Goal: Communication & Community: Answer question/provide support

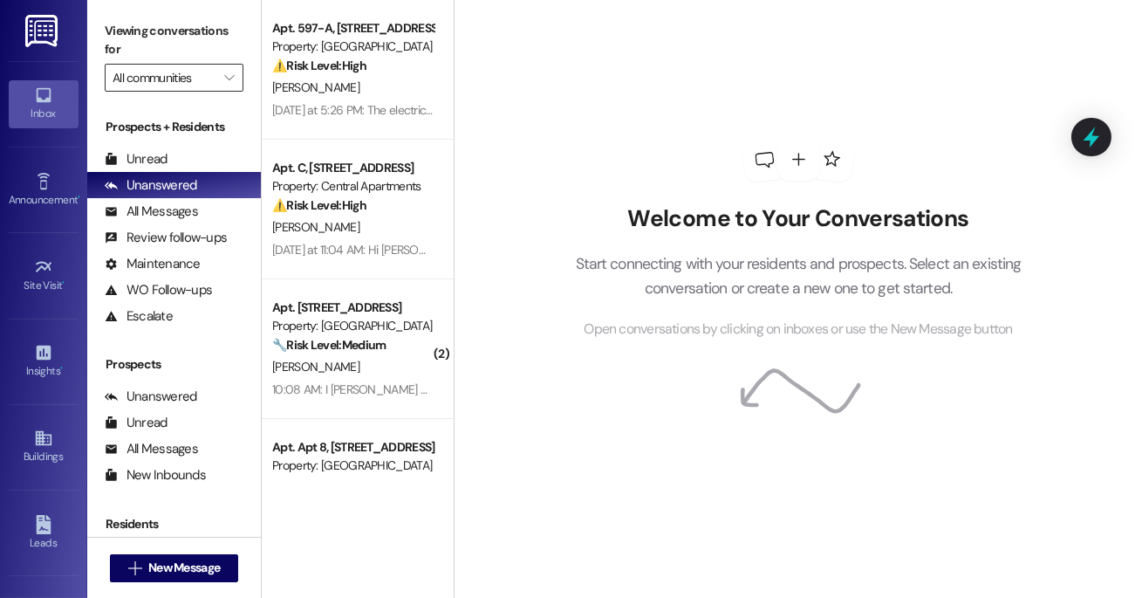
click at [195, 86] on input "All communities" at bounding box center [164, 78] width 103 height 28
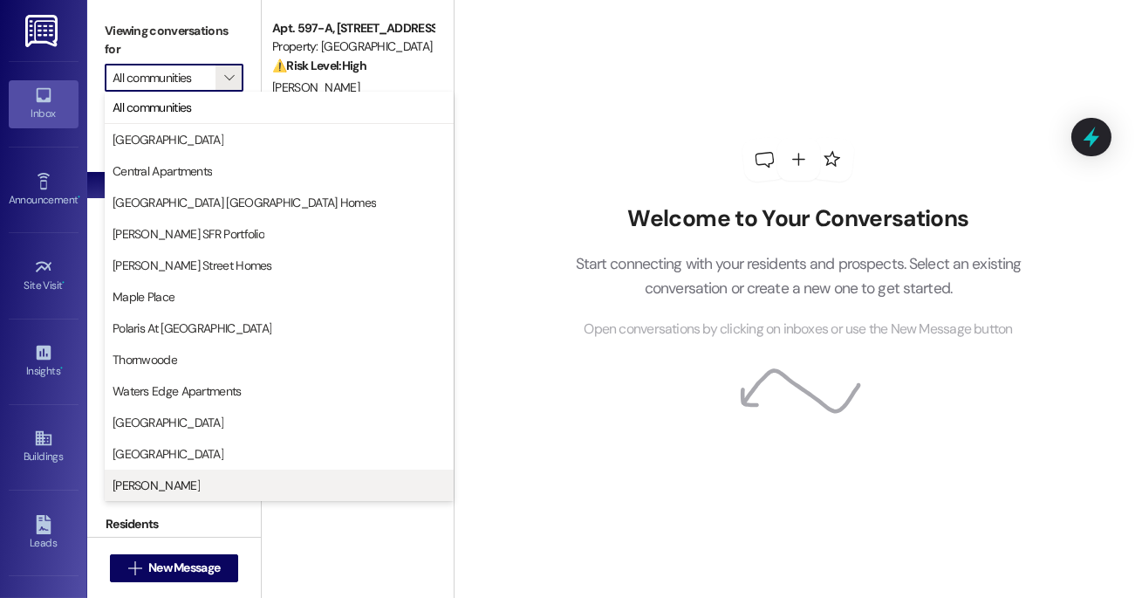
click at [187, 478] on span "[PERSON_NAME]" at bounding box center [279, 485] width 333 height 17
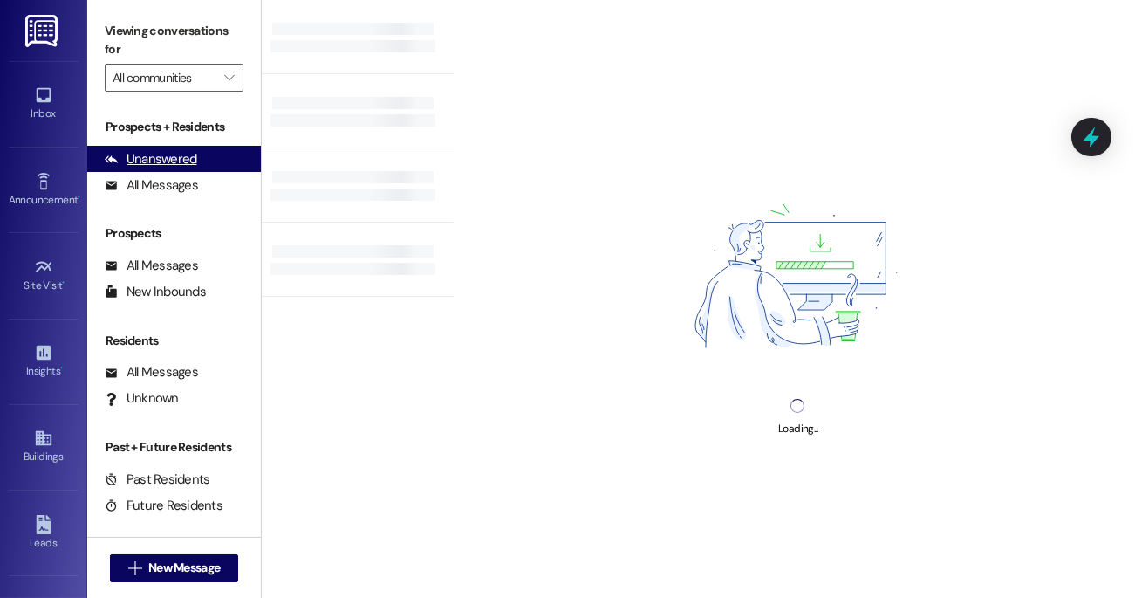
type input "[PERSON_NAME]"
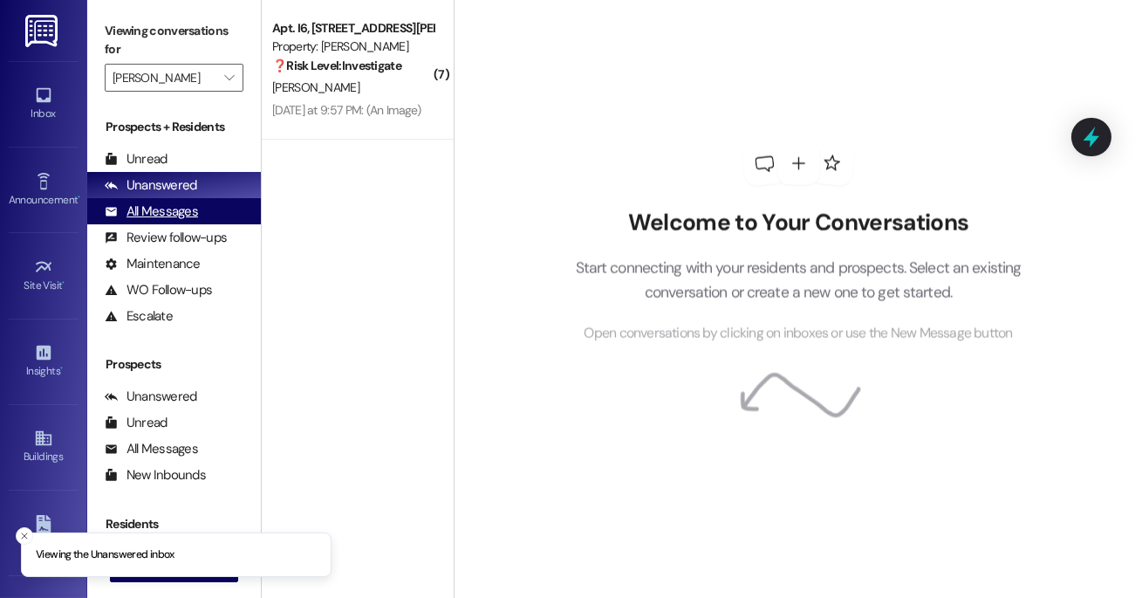
click at [198, 216] on div "All Messages (undefined)" at bounding box center [174, 211] width 174 height 26
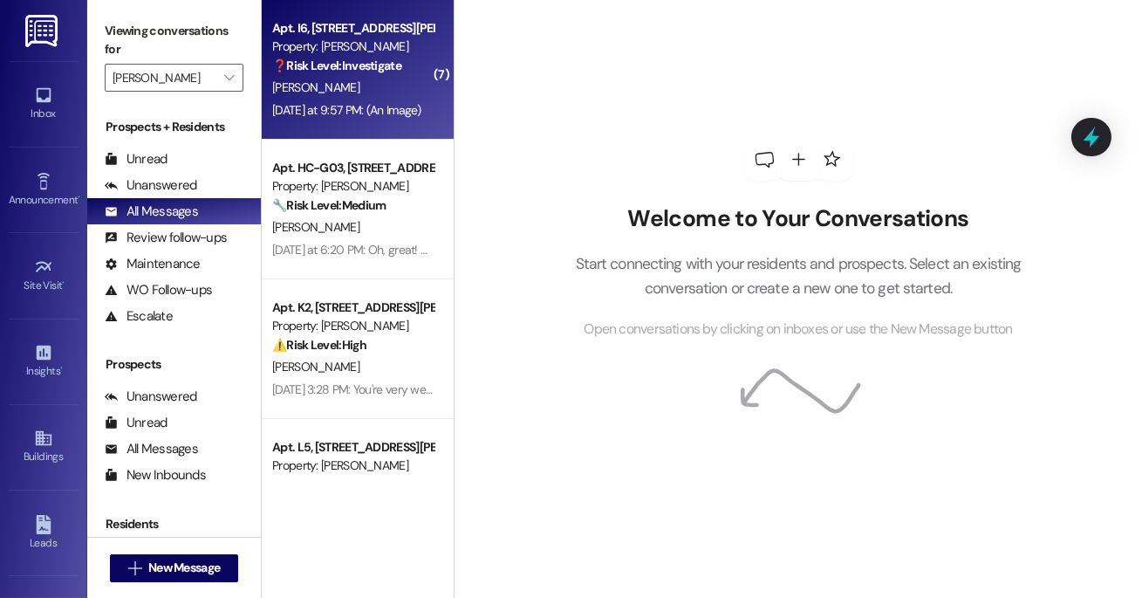
click at [395, 79] on div "[PERSON_NAME]" at bounding box center [353, 88] width 165 height 22
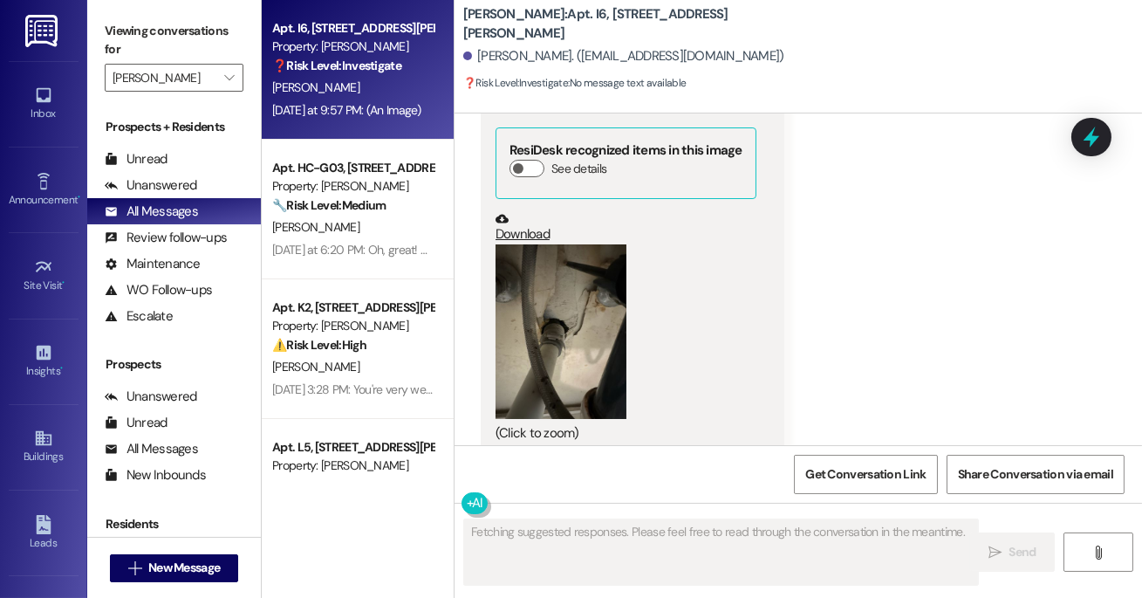
scroll to position [7783, 0]
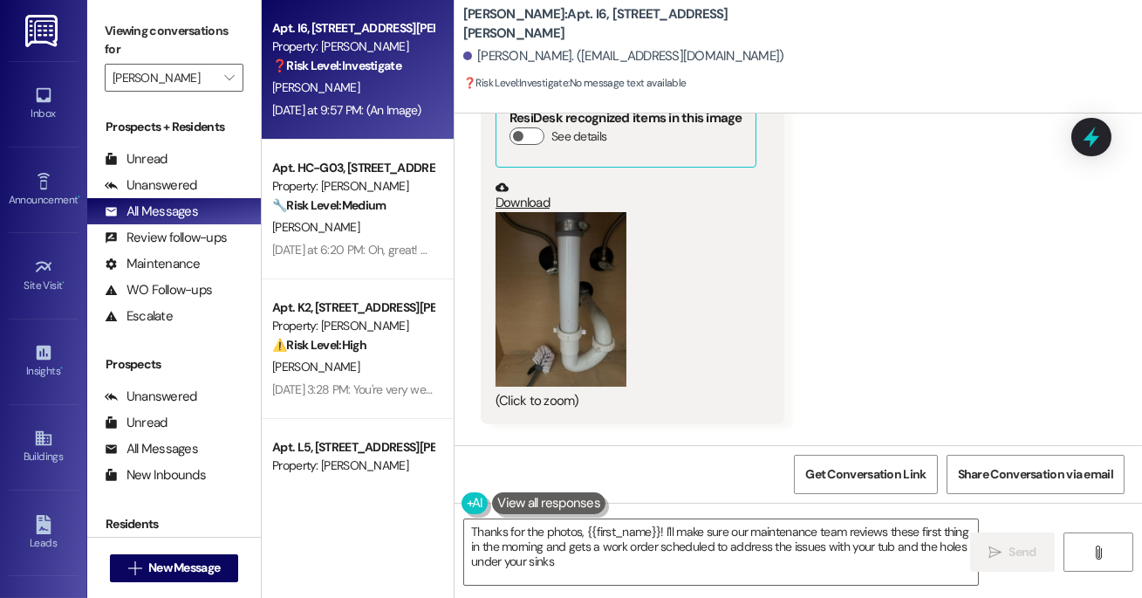
type textarea "Thanks for the photos, {{first_name}}! I'll make sure our maintenance team revi…"
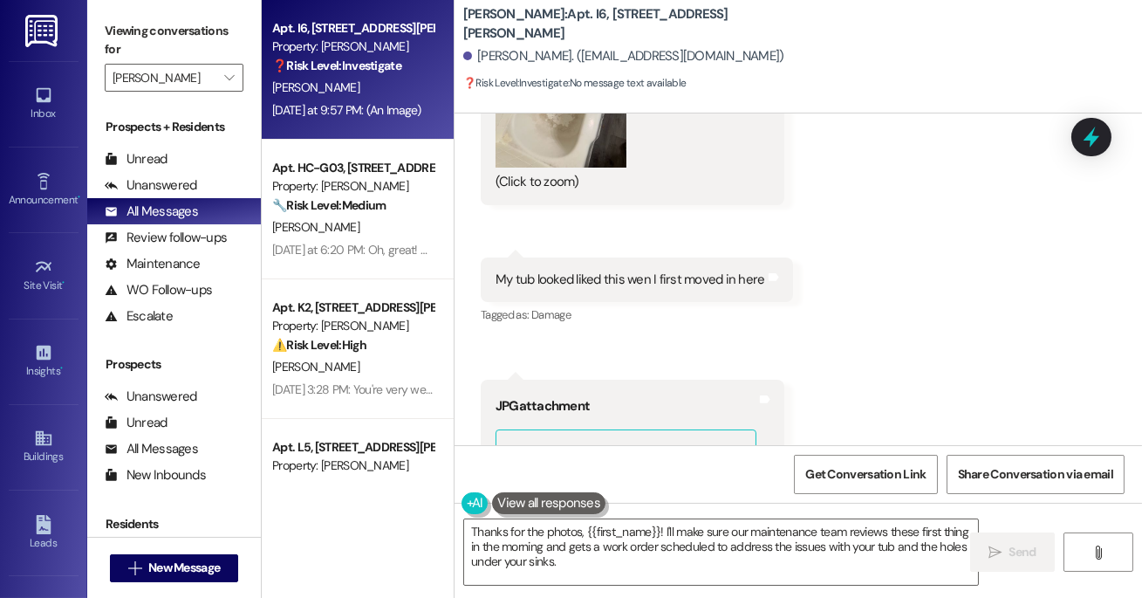
scroll to position [6458, 0]
click at [807, 175] on div "Received via SMS [PERSON_NAME] [DATE] at 9:55 PM JPG attachment ResiDesk recogn…" at bounding box center [799, 485] width 688 height 2301
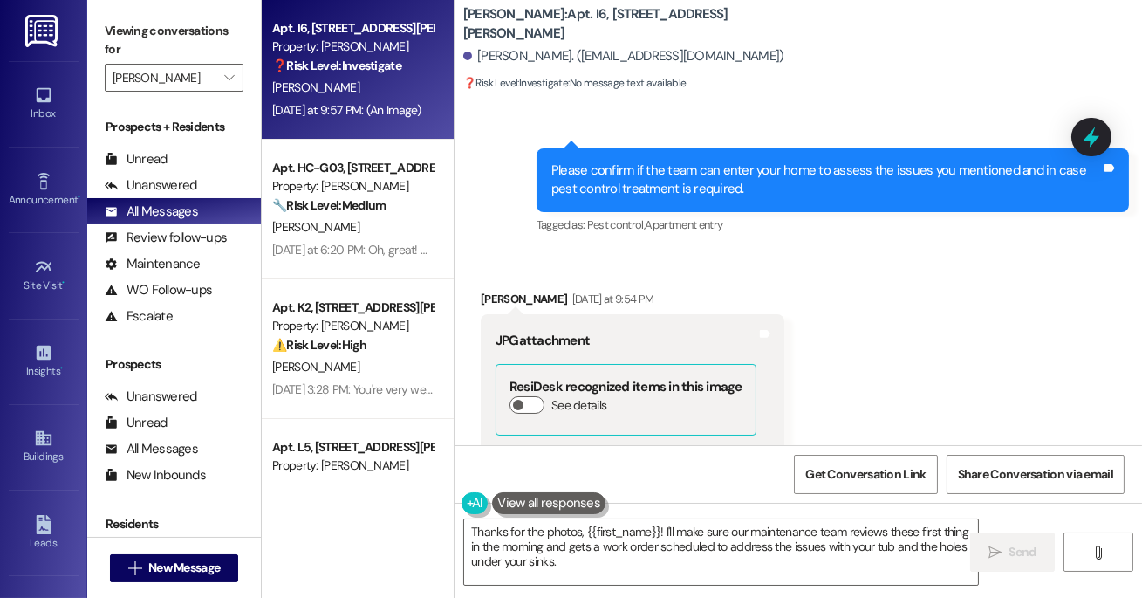
scroll to position [4935, 0]
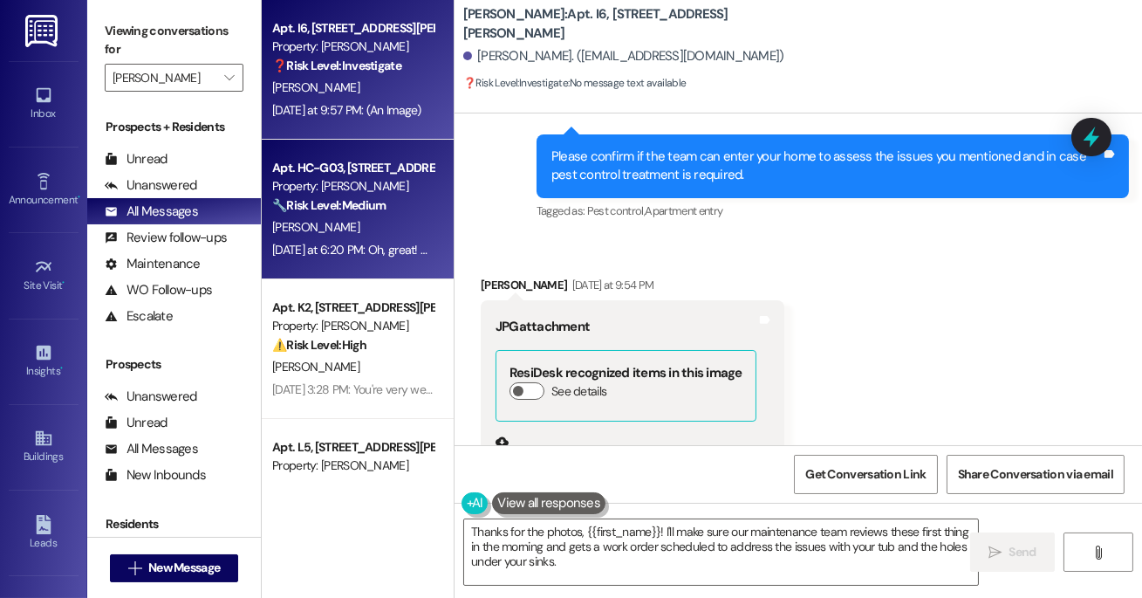
click at [383, 182] on div "Property: [PERSON_NAME]" at bounding box center [352, 186] width 161 height 18
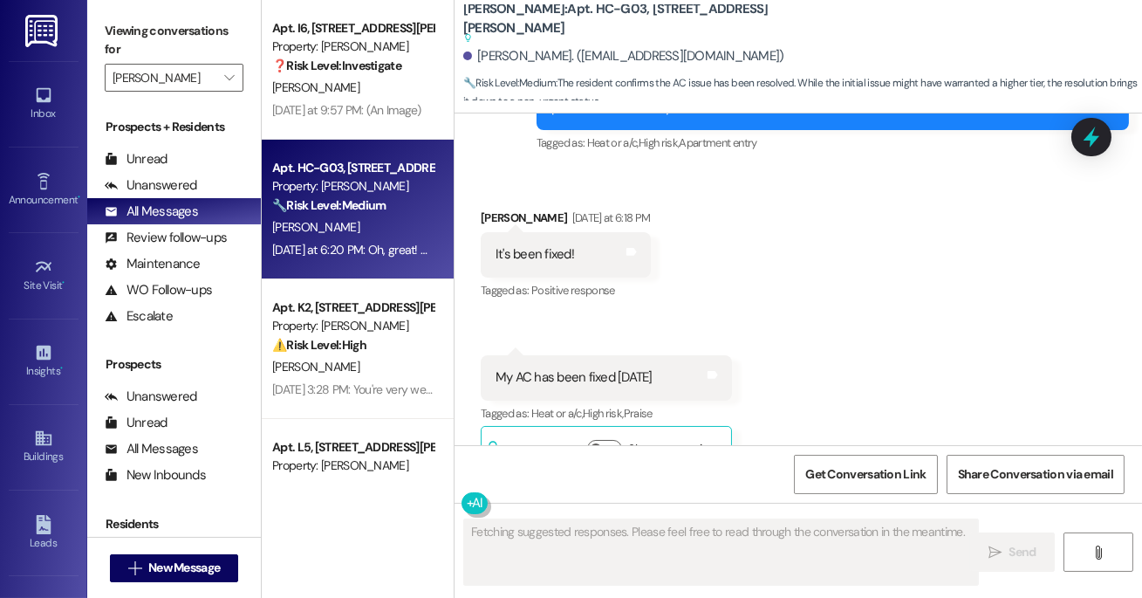
scroll to position [4934, 0]
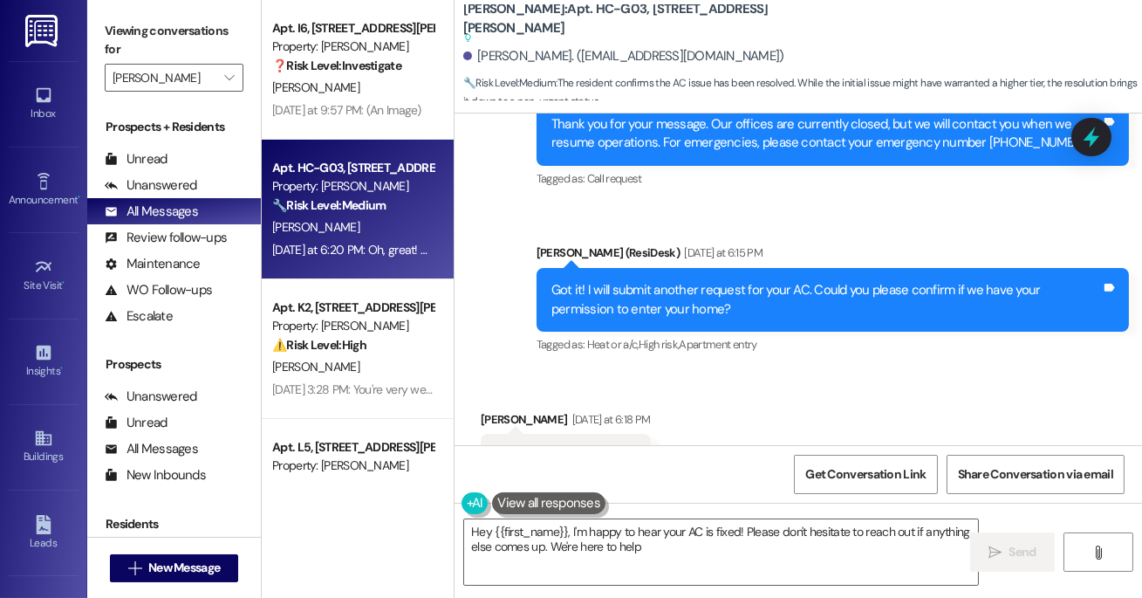
type textarea "Hey {{first_name}}, I'm happy to hear your AC is fixed! Please don't hesitate t…"
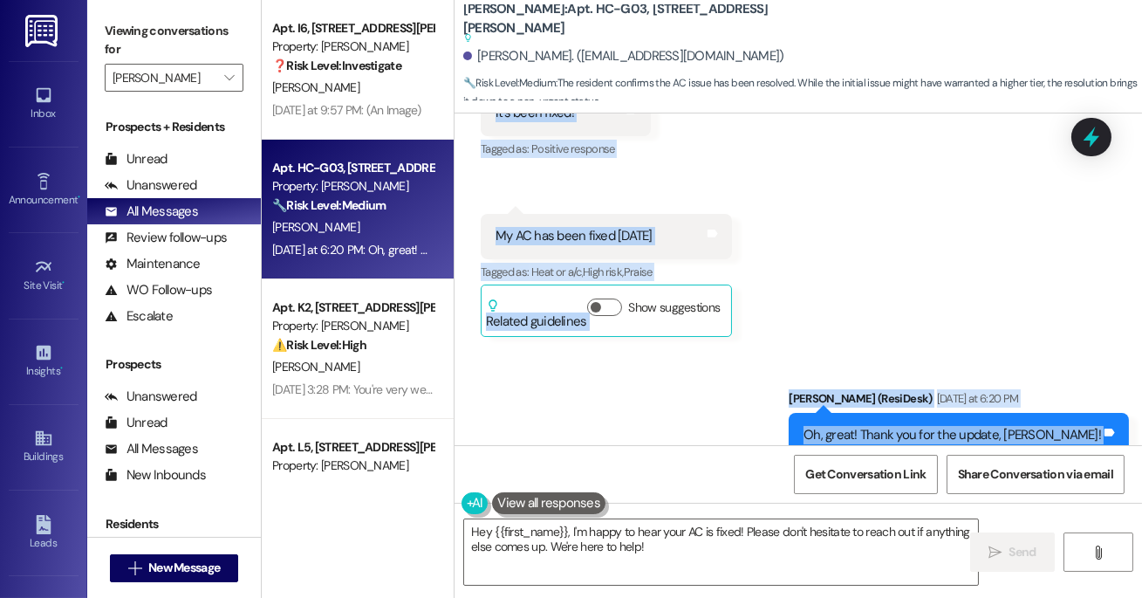
scroll to position [5081, 0]
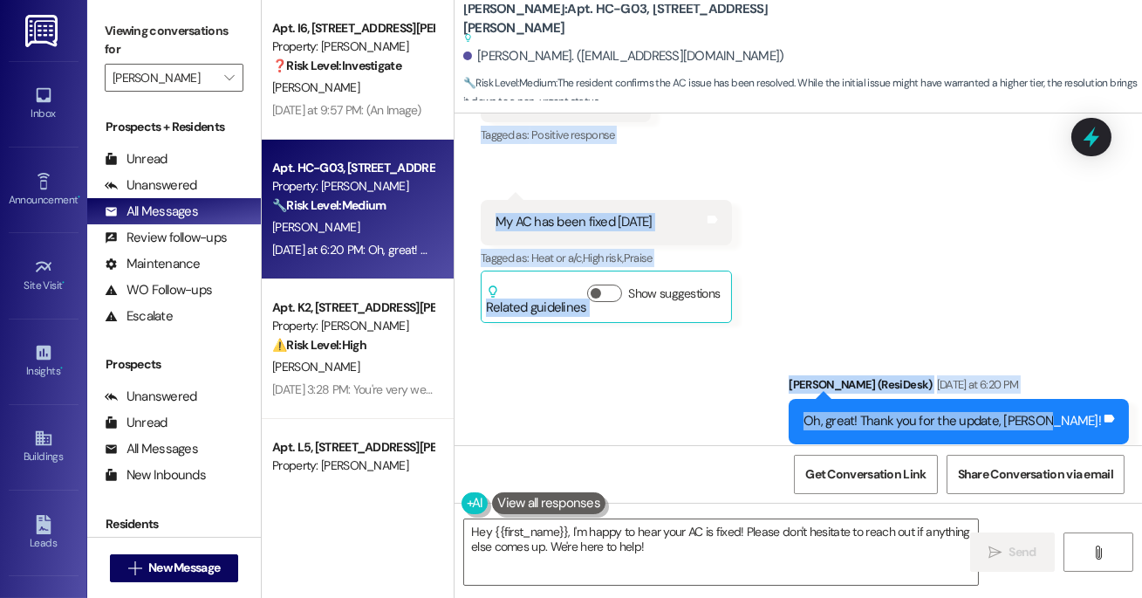
drag, startPoint x: 482, startPoint y: 178, endPoint x: 949, endPoint y: 397, distance: 515.8
click at [949, 397] on div "WO Opened request: Bathroom si... [DATE] 6:28 AM Status : Open Show details WO …" at bounding box center [799, 279] width 688 height 332
copy div "[PERSON_NAME] Question [DATE] 5:46 PM Can I please know why my AC still is not …"
